Goal: Task Accomplishment & Management: Complete application form

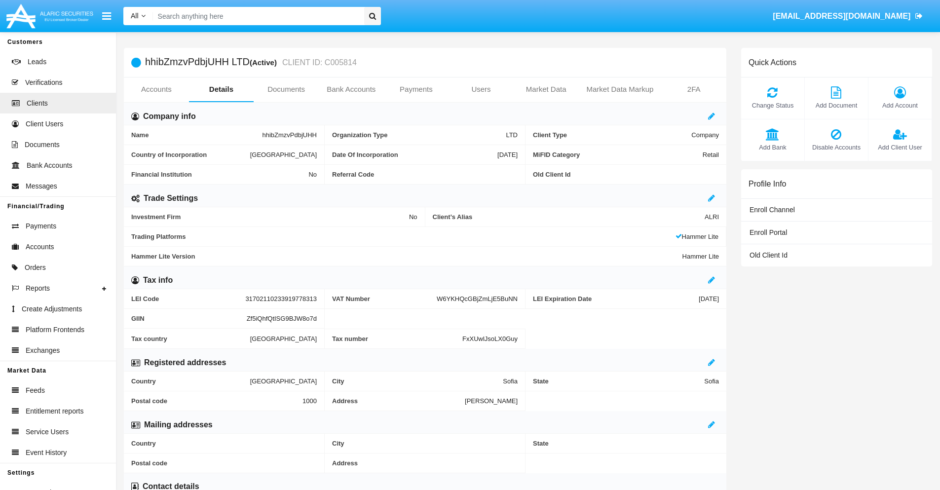
click at [351, 89] on link "Bank Accounts" at bounding box center [351, 89] width 65 height 24
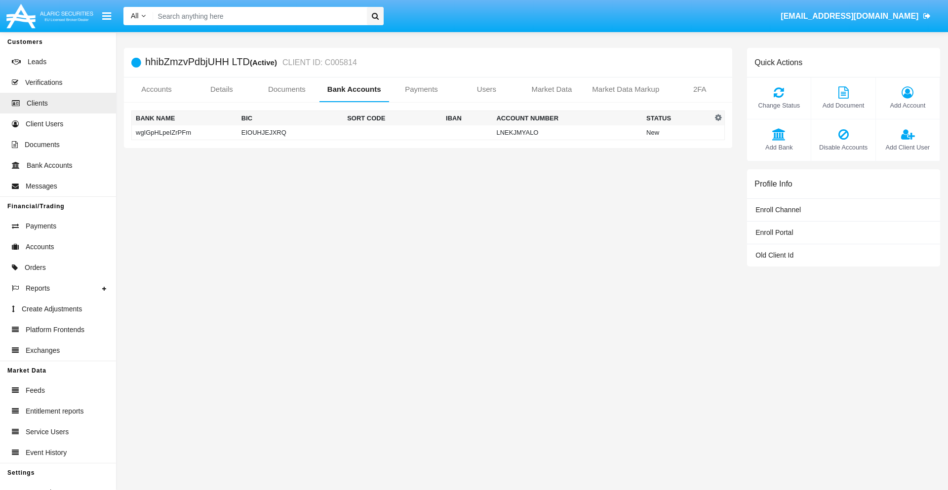
click at [184, 132] on td "wgIGpHLpeIZrPFm" at bounding box center [185, 132] width 106 height 15
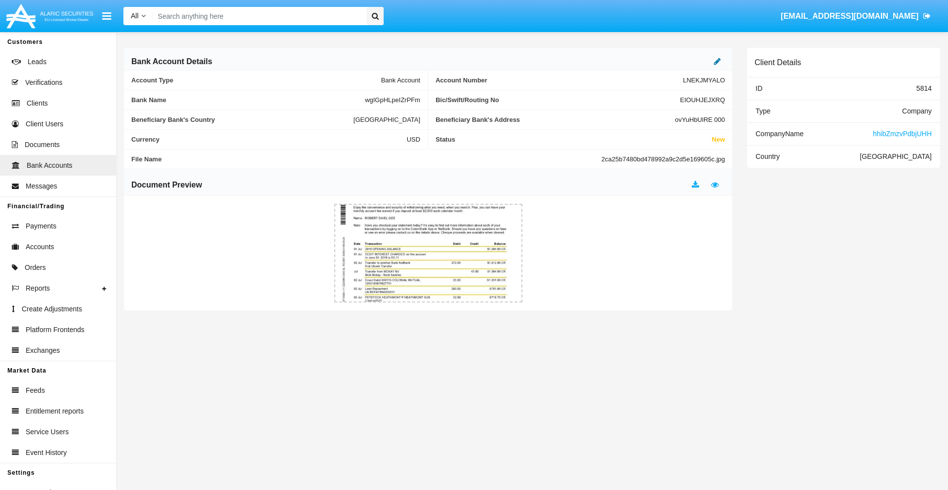
click at [717, 61] on icon at bounding box center [717, 61] width 7 height 8
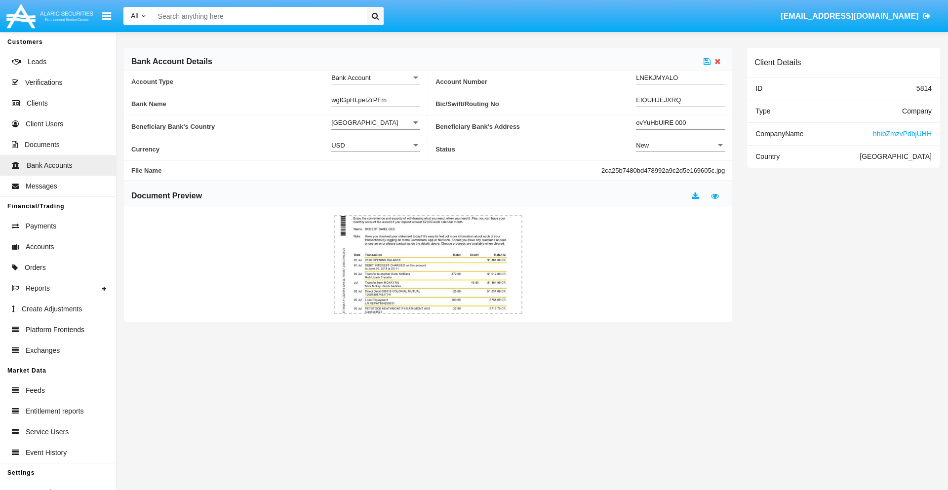
click at [680, 145] on div "New" at bounding box center [676, 145] width 80 height 8
click at [680, 170] on span "Active" at bounding box center [680, 169] width 89 height 19
click at [707, 61] on icon at bounding box center [706, 61] width 7 height 8
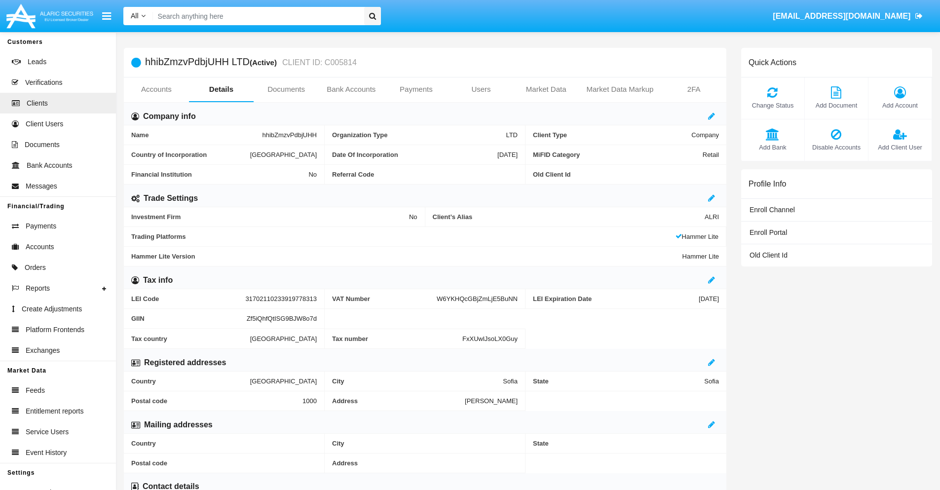
click at [351, 89] on link "Bank Accounts" at bounding box center [351, 89] width 65 height 24
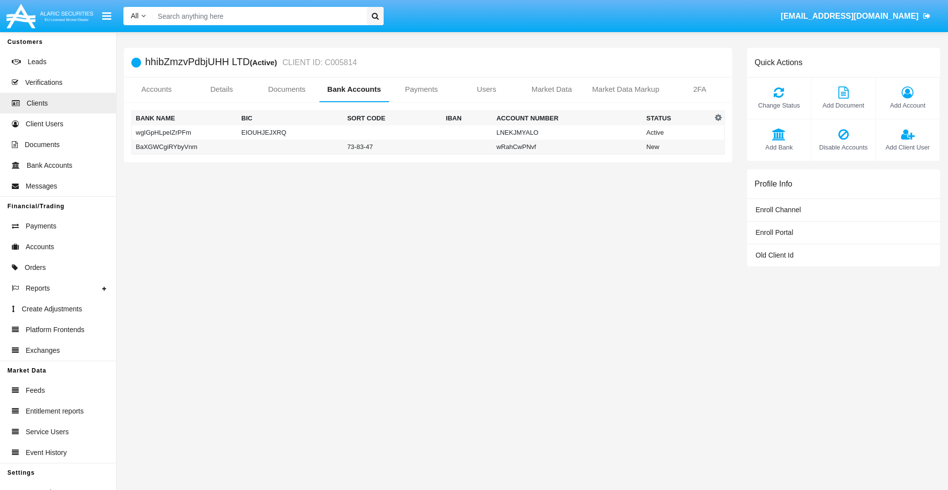
click at [184, 147] on td "BaXGWCgiRYbyVnm" at bounding box center [185, 147] width 106 height 15
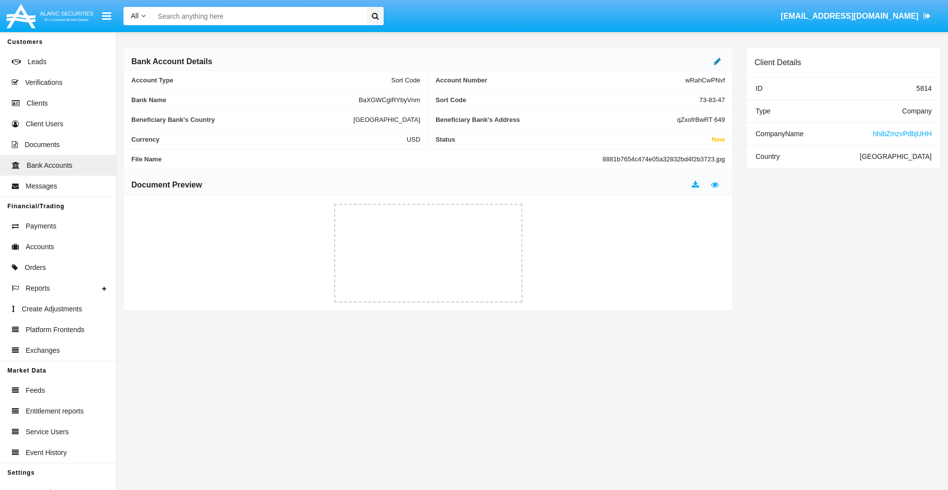
click at [717, 61] on icon at bounding box center [717, 61] width 7 height 8
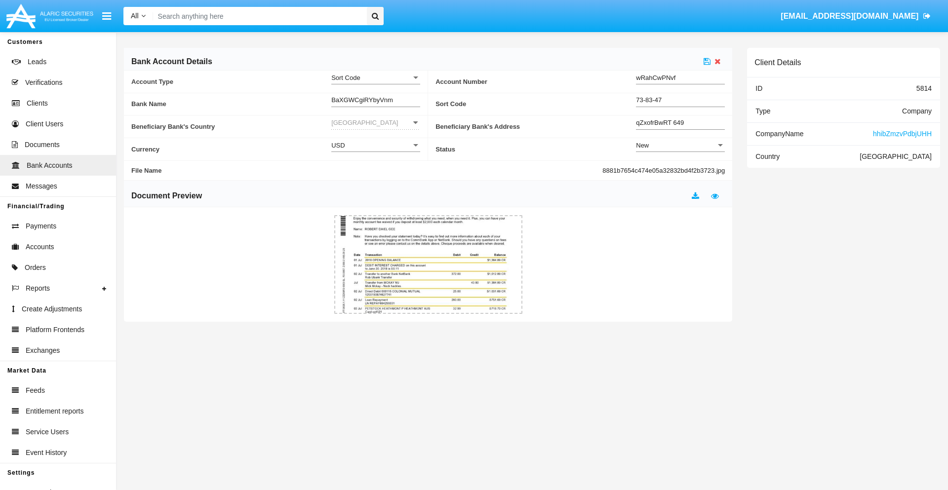
click at [680, 145] on div "New" at bounding box center [676, 145] width 80 height 8
click at [680, 170] on span "Active" at bounding box center [680, 169] width 89 height 19
click at [707, 61] on icon at bounding box center [706, 61] width 7 height 8
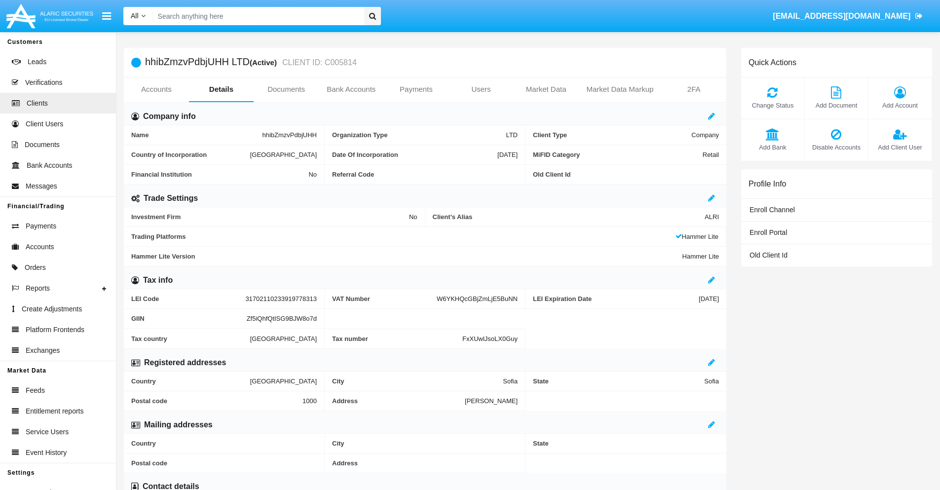
click at [772, 147] on span "Add Bank" at bounding box center [772, 147] width 53 height 9
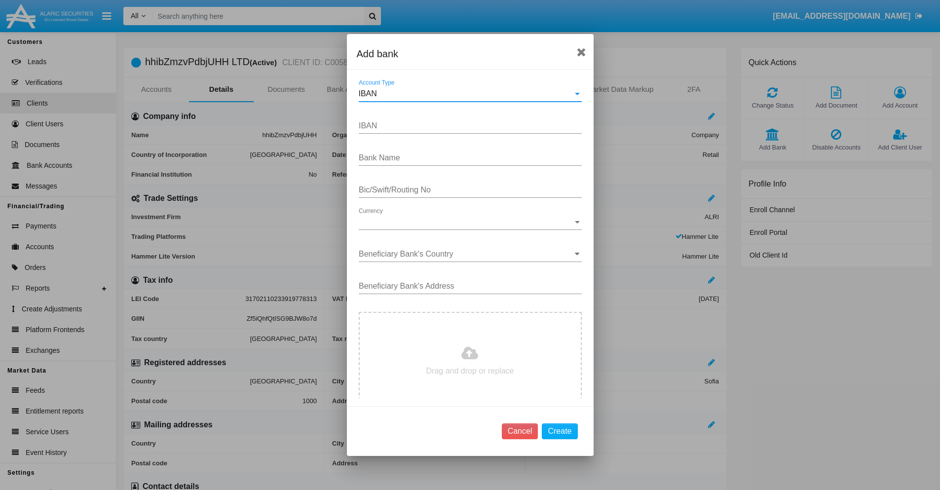
click at [466, 94] on div "IBAN" at bounding box center [466, 93] width 214 height 9
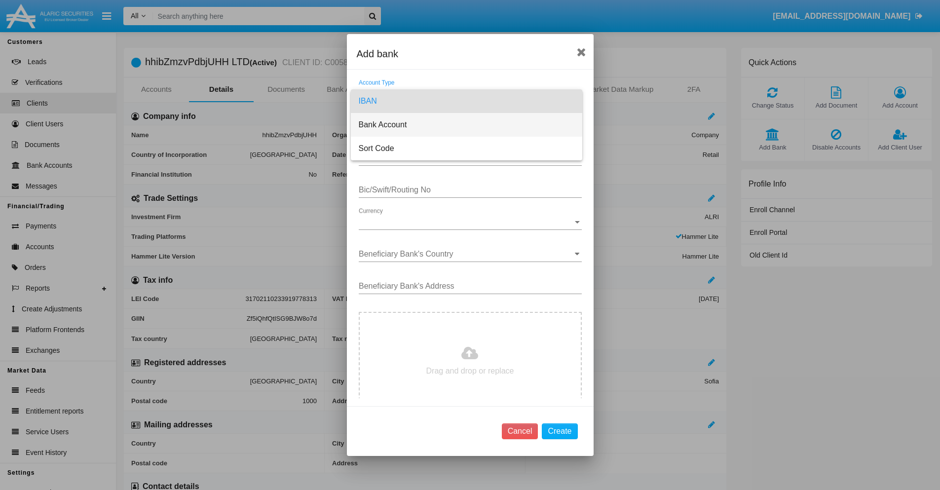
click at [466, 125] on span "Bank Account" at bounding box center [467, 125] width 216 height 24
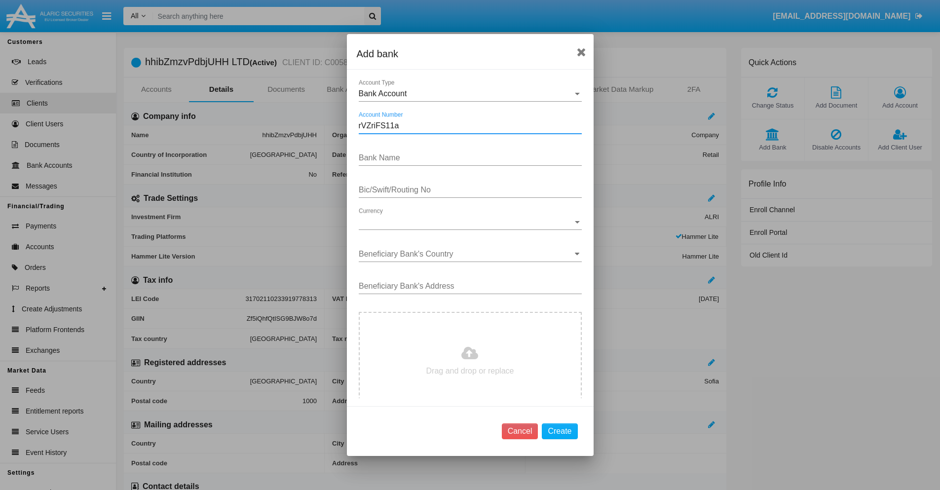
type input "rVZriFS11a"
type input "TiQqQCwHZJhWfVa"
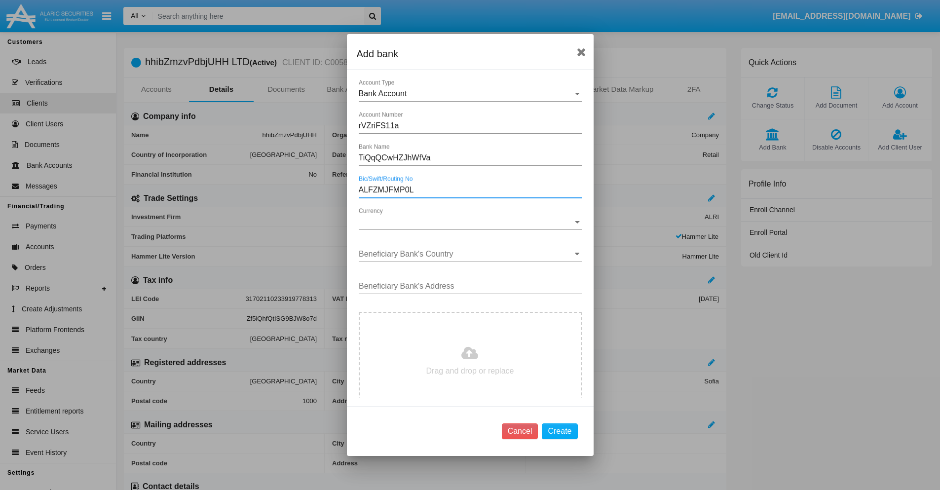
type input "ALFZMJFMP0L"
click at [466, 222] on span "Currency" at bounding box center [466, 222] width 214 height 9
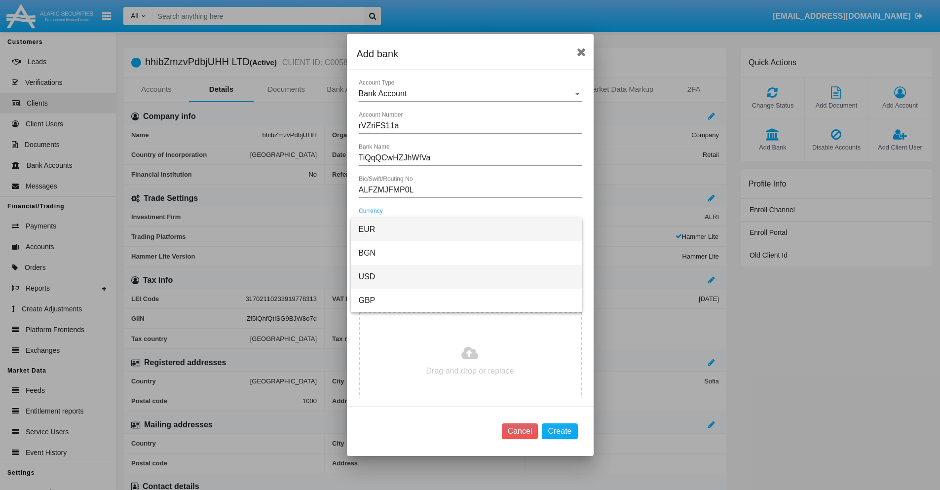
click at [466, 277] on span "USD" at bounding box center [467, 277] width 216 height 24
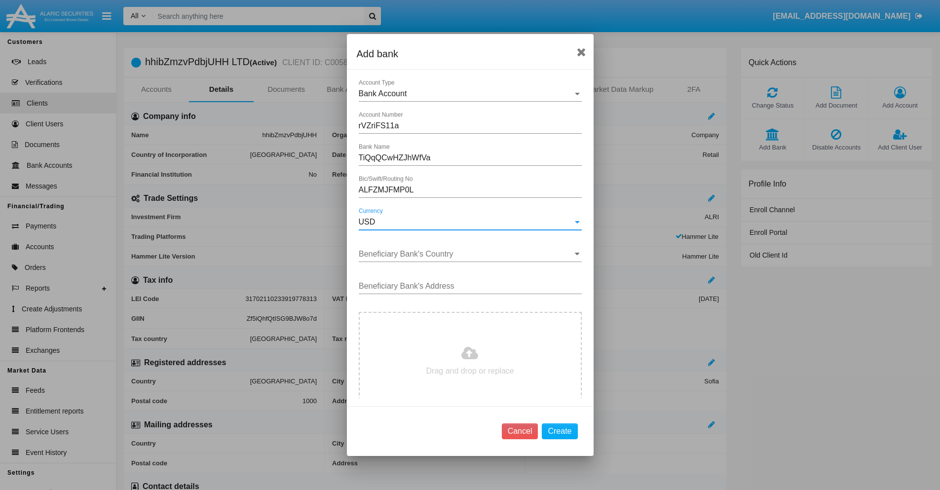
click at [466, 254] on input "Beneficiary Bank's Country" at bounding box center [470, 254] width 223 height 9
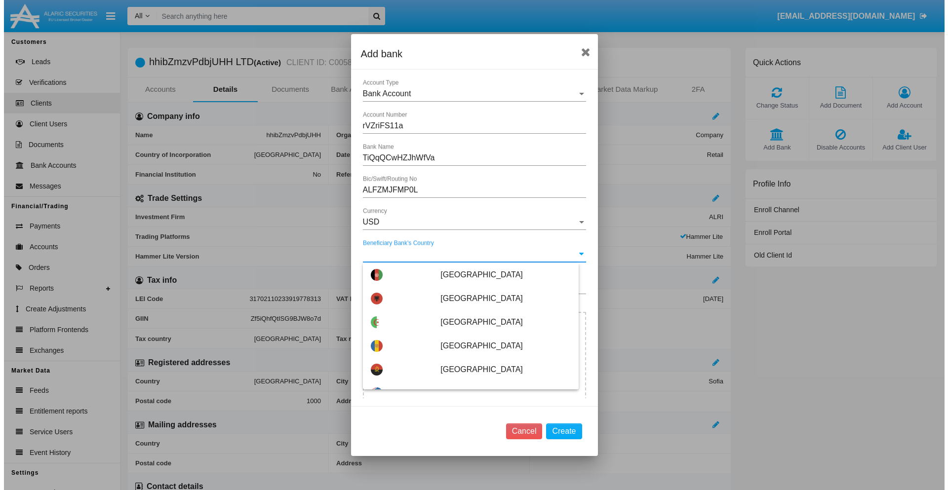
scroll to position [276, 0]
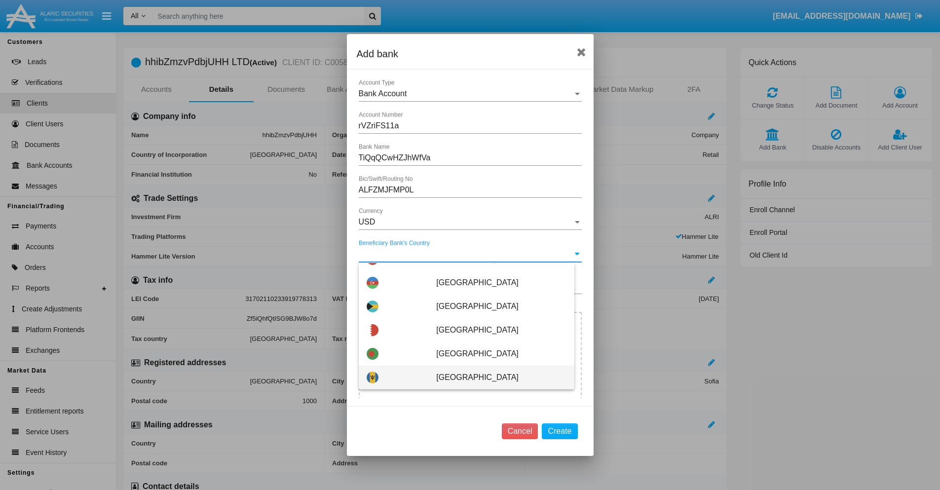
click at [496, 378] on span "Barbados" at bounding box center [501, 378] width 130 height 24
type input "Barbados"
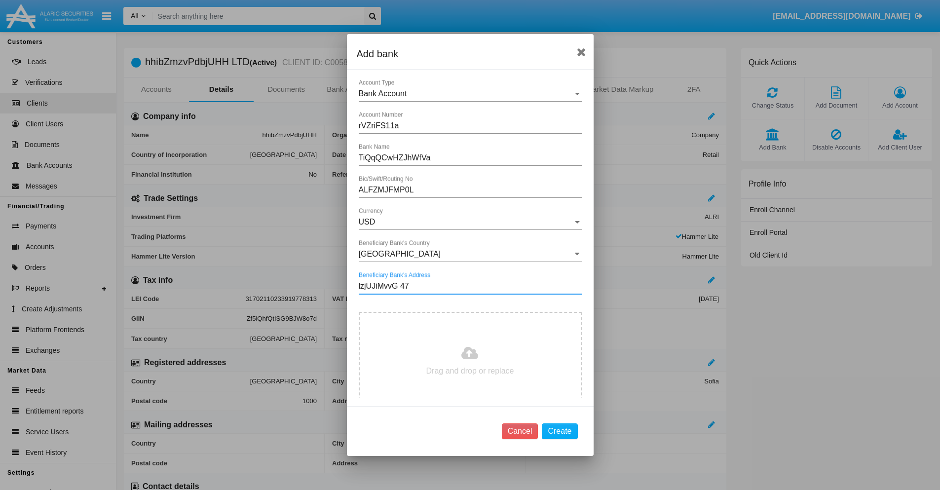
type input "lzjUJiMvvG 471"
type input "C:\fakepath\bank-statement.png"
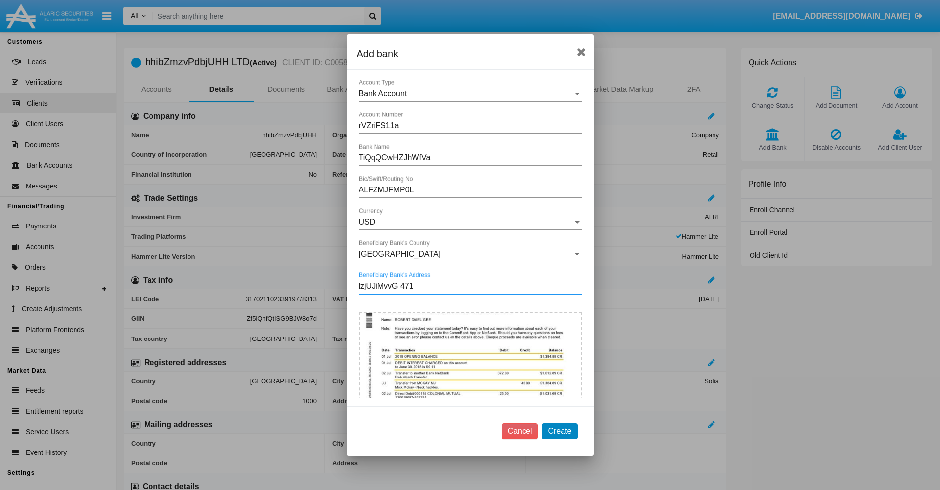
click at [560, 431] on button "Create" at bounding box center [560, 431] width 36 height 16
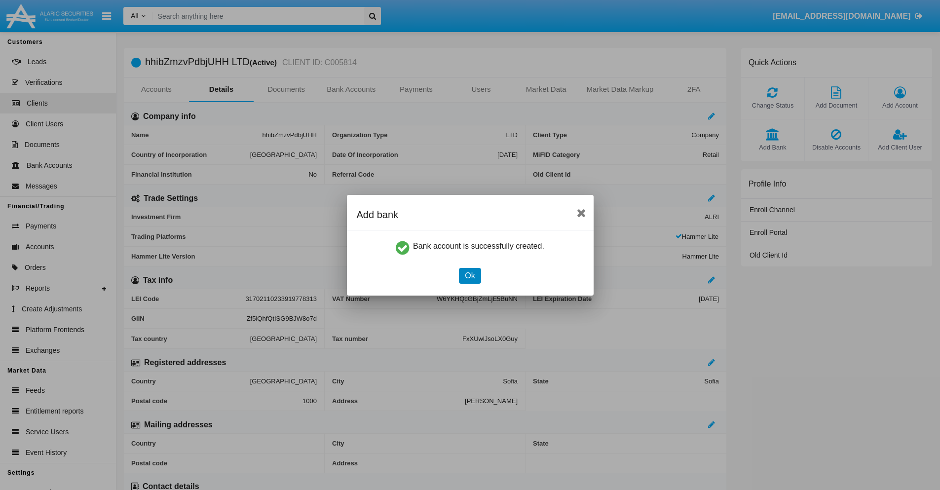
click at [470, 275] on button "Ok" at bounding box center [470, 276] width 22 height 16
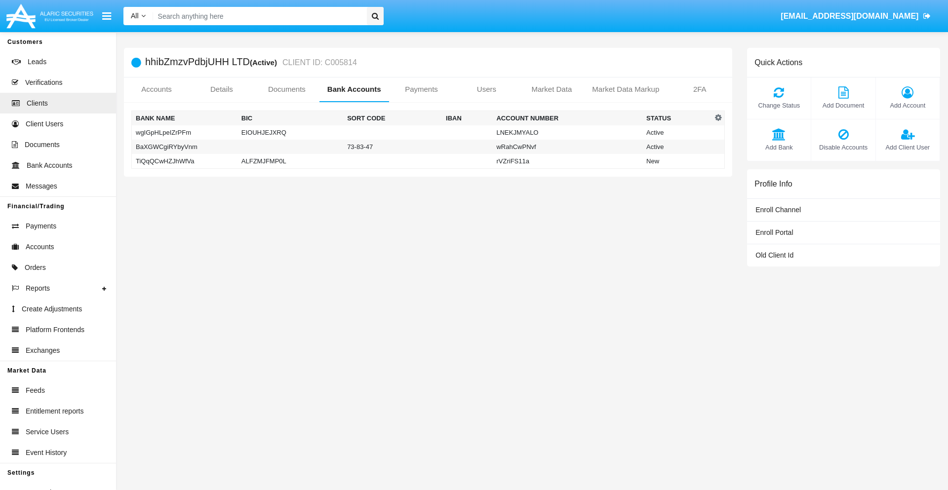
click at [184, 161] on td "TiQqQCwHZJhWfVa" at bounding box center [185, 161] width 106 height 15
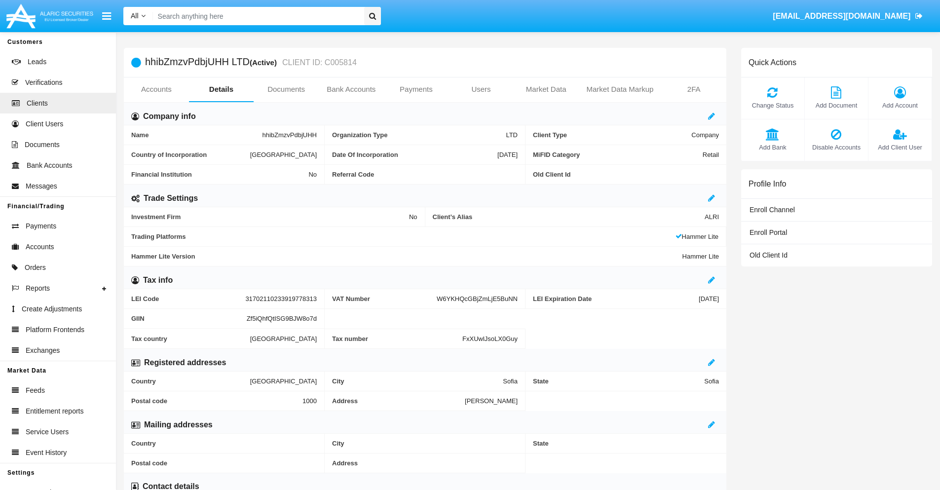
click at [772, 147] on span "Add Bank" at bounding box center [772, 147] width 53 height 9
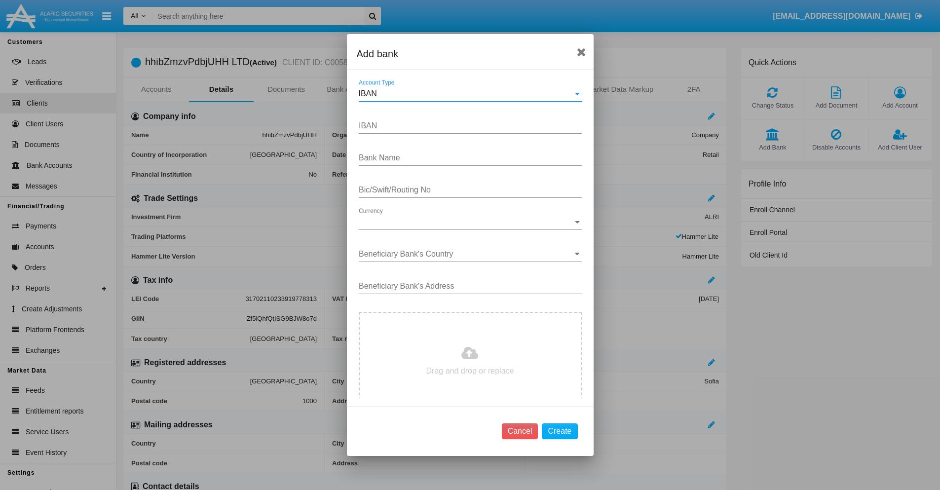
click at [466, 94] on div "IBAN" at bounding box center [466, 93] width 214 height 9
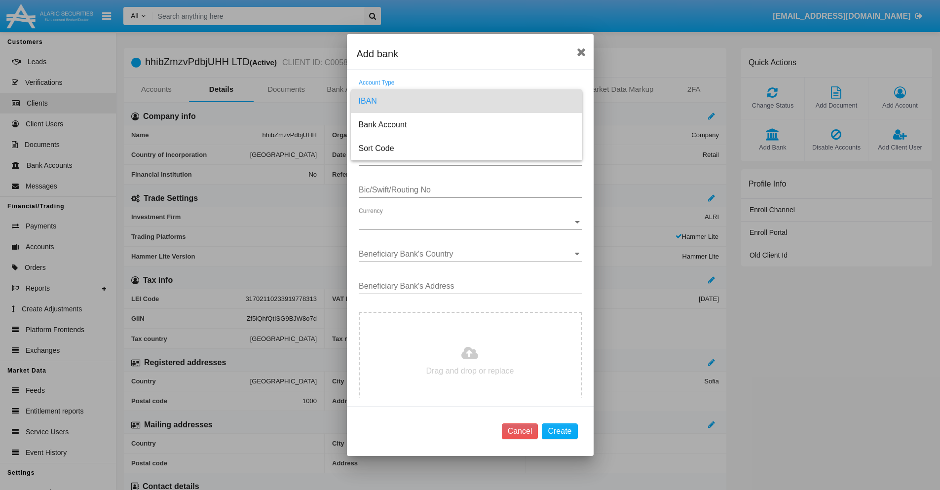
click at [466, 101] on span "IBAN" at bounding box center [467, 101] width 216 height 24
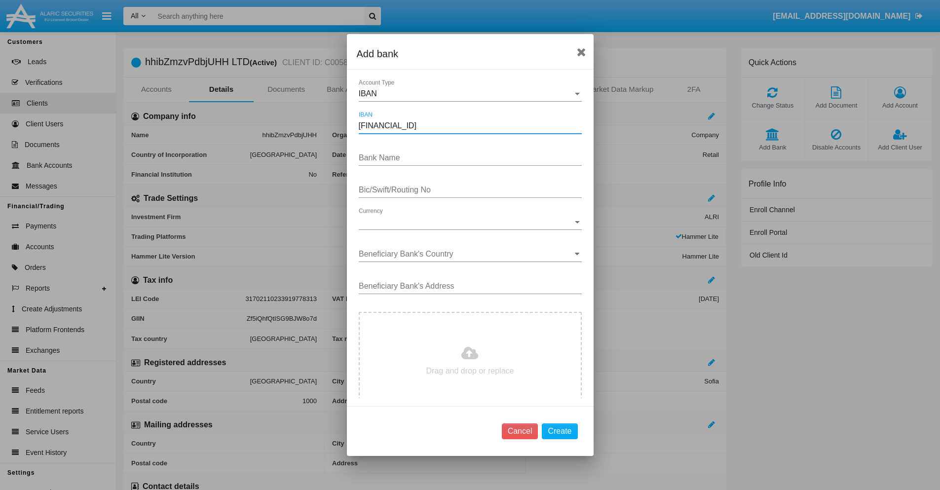
type input "[FINANCIAL_ID]"
type input "ldquuwgTfrBoGdl"
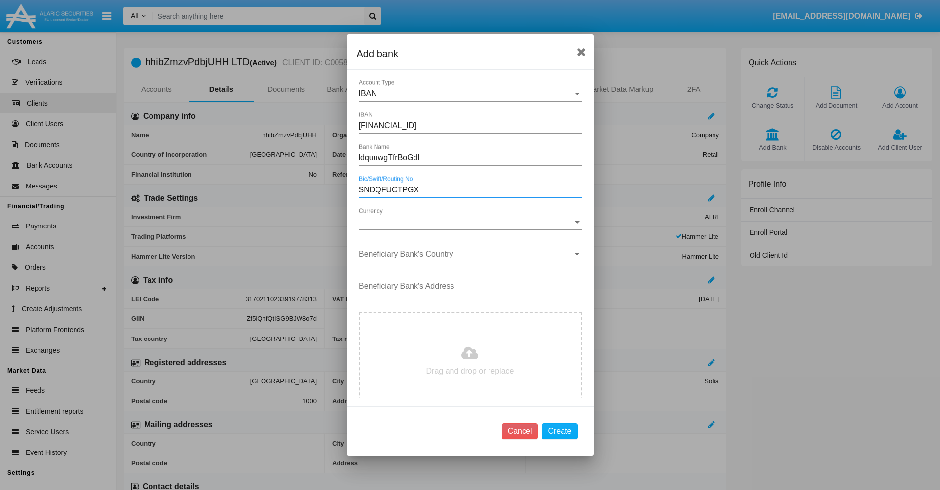
type input "SNDQFUCTPGX"
click at [466, 222] on span "Currency" at bounding box center [466, 222] width 214 height 9
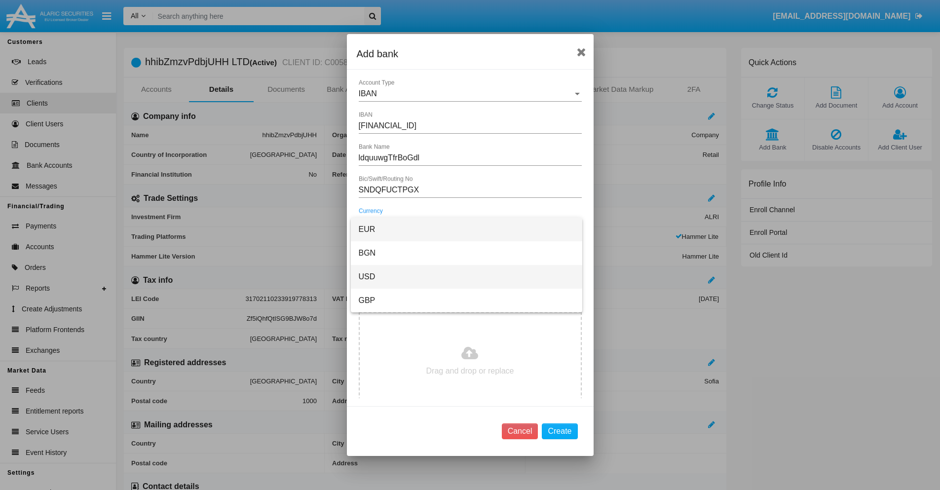
click at [466, 277] on span "USD" at bounding box center [467, 277] width 216 height 24
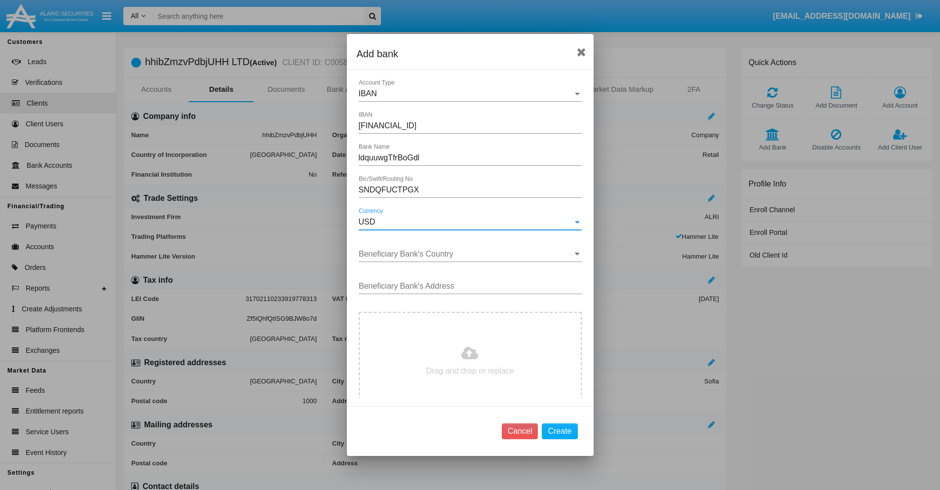
click at [466, 254] on input "Beneficiary Bank's Country" at bounding box center [470, 254] width 223 height 9
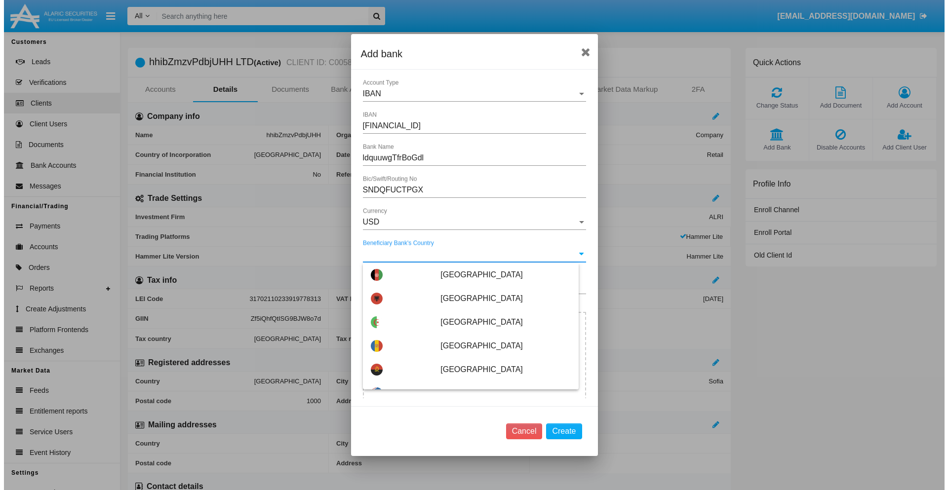
scroll to position [1224, 0]
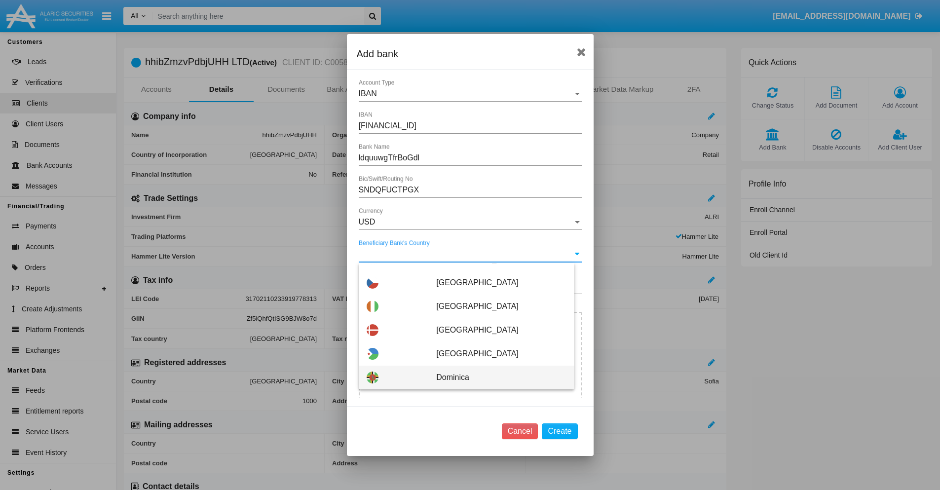
click at [496, 378] on span "Dominica" at bounding box center [501, 378] width 130 height 24
type input "Dominica"
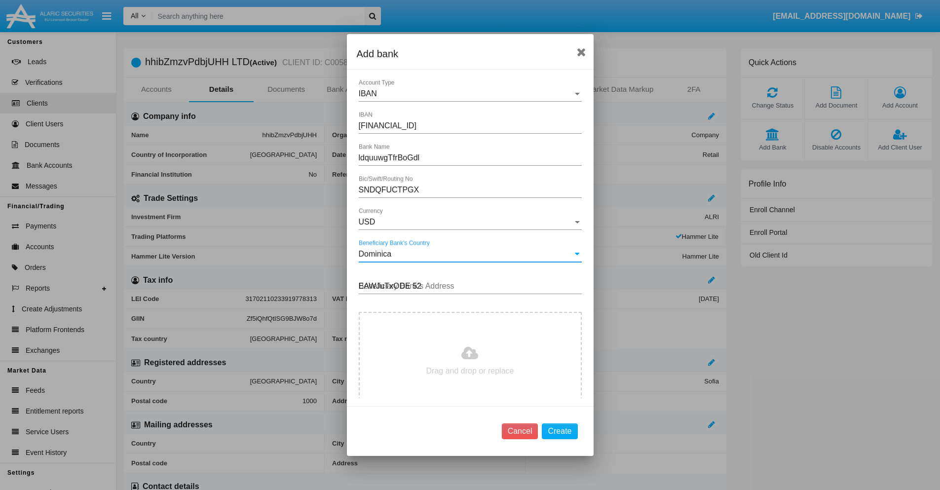
type input "EAWJuTxODE 523"
type input "C:\fakepath\bank-statement.png"
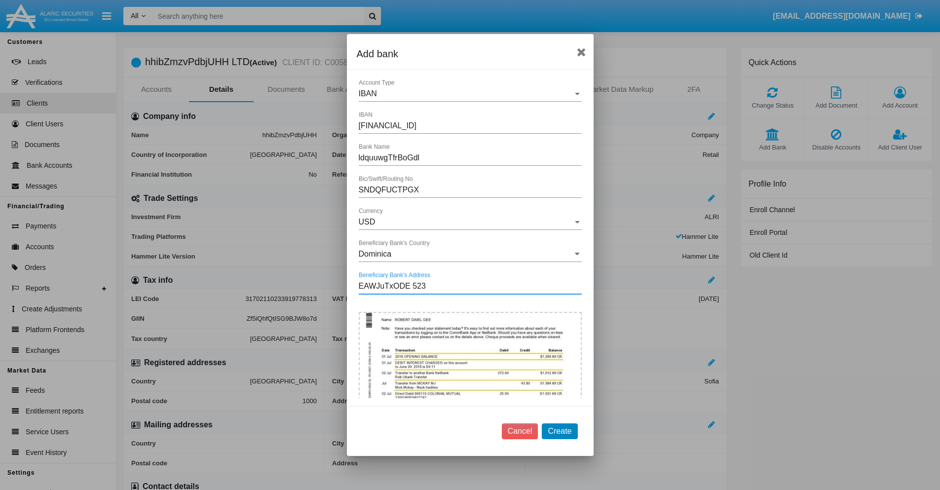
click at [560, 431] on button "Create" at bounding box center [560, 431] width 36 height 16
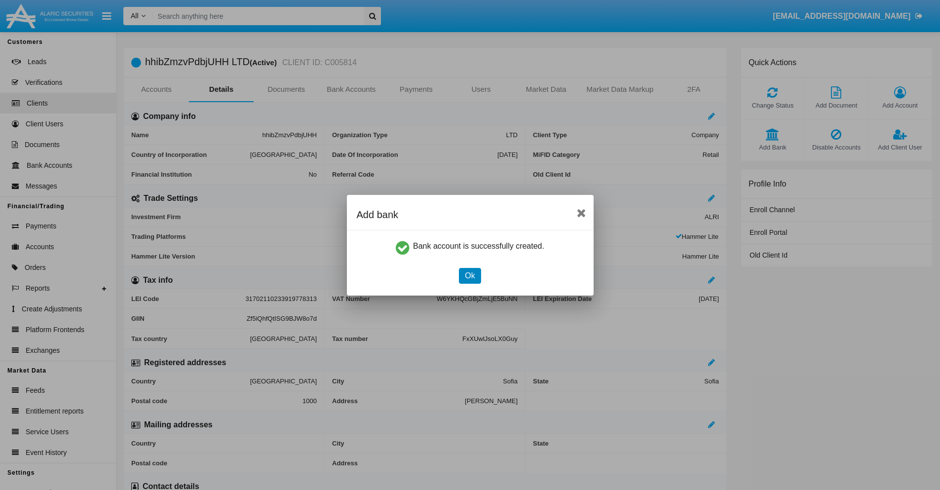
click at [470, 275] on button "Ok" at bounding box center [470, 276] width 22 height 16
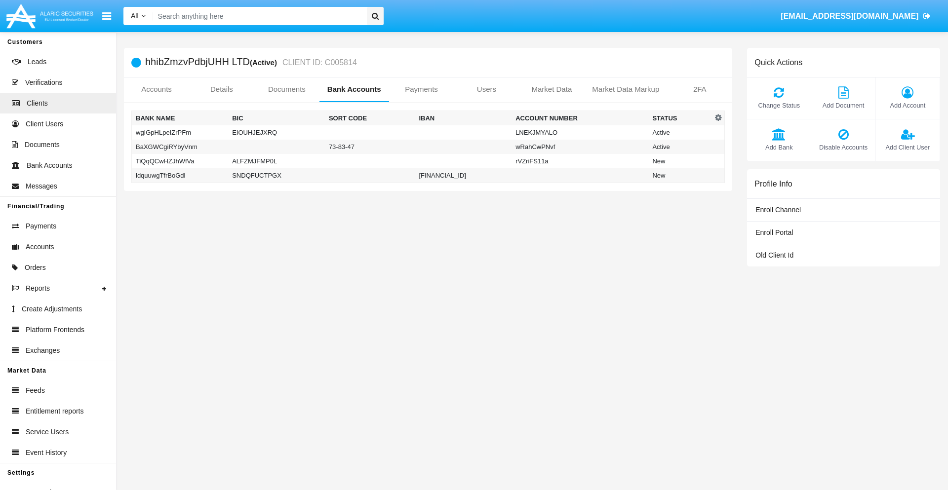
click at [180, 175] on td "ldquuwgTfrBoGdl" at bounding box center [180, 175] width 97 height 15
